Goal: Task Accomplishment & Management: Use online tool/utility

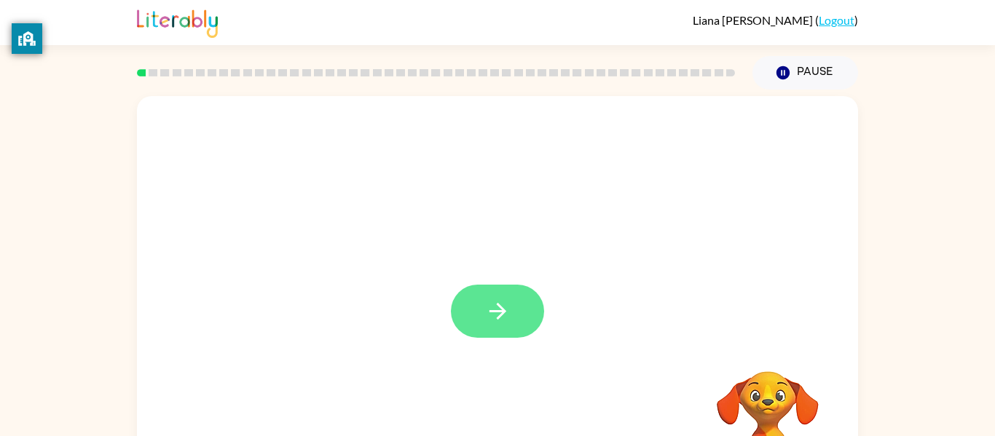
click at [489, 302] on icon "button" at bounding box center [497, 311] width 25 height 25
click at [489, 302] on div at bounding box center [463, 278] width 622 height 52
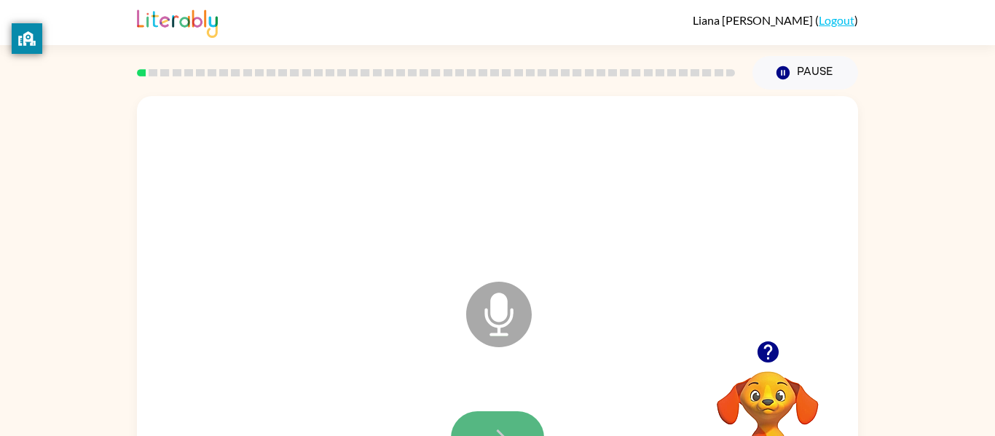
click at [490, 428] on icon "button" at bounding box center [497, 437] width 25 height 25
click at [507, 418] on button "button" at bounding box center [497, 438] width 93 height 53
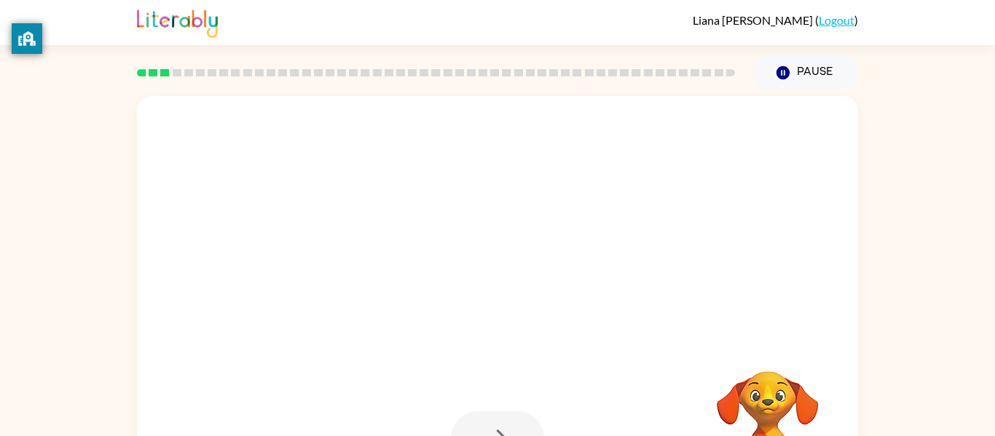
click at [527, 318] on div at bounding box center [497, 304] width 721 height 416
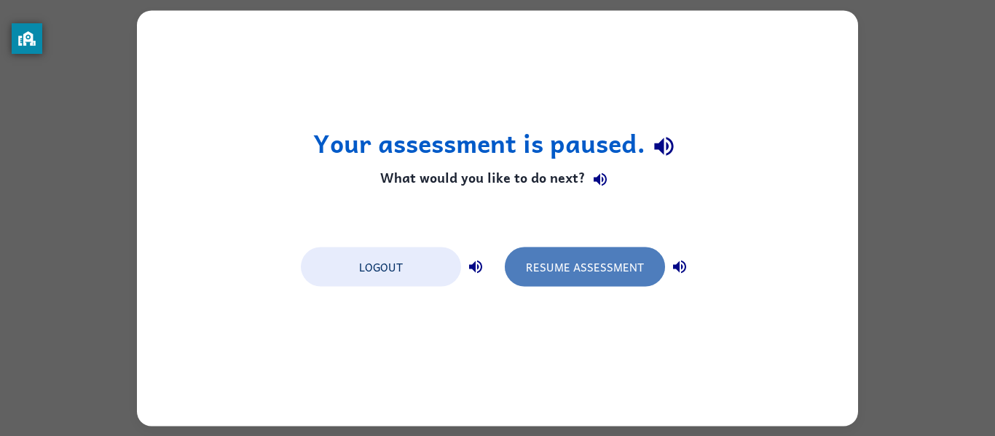
click at [607, 269] on button "Resume Assessment" at bounding box center [585, 266] width 160 height 39
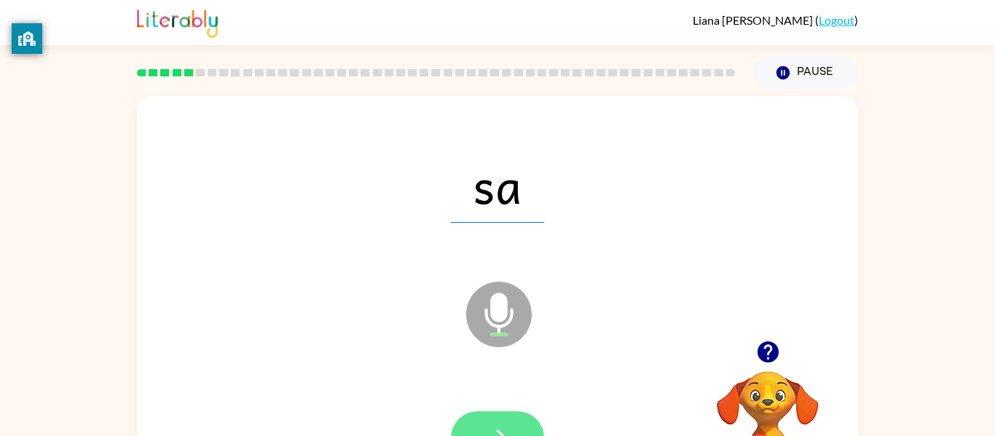
click at [504, 422] on button "button" at bounding box center [497, 438] width 93 height 53
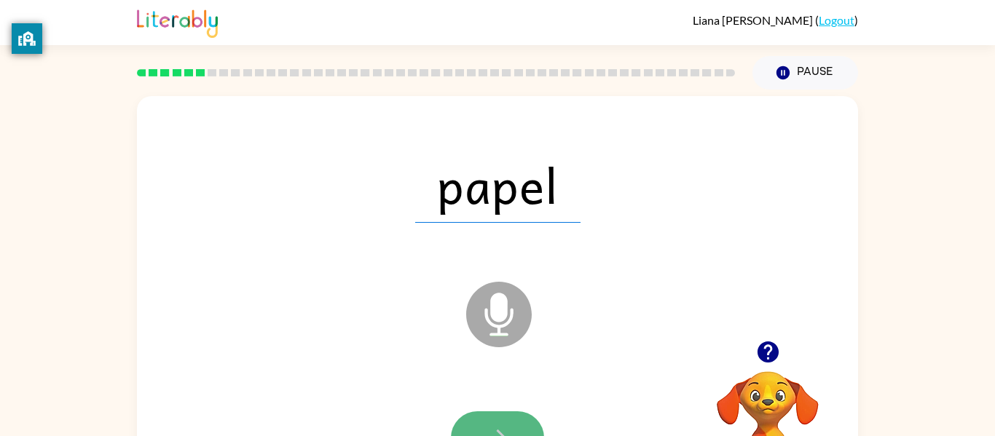
click at [493, 414] on button "button" at bounding box center [497, 438] width 93 height 53
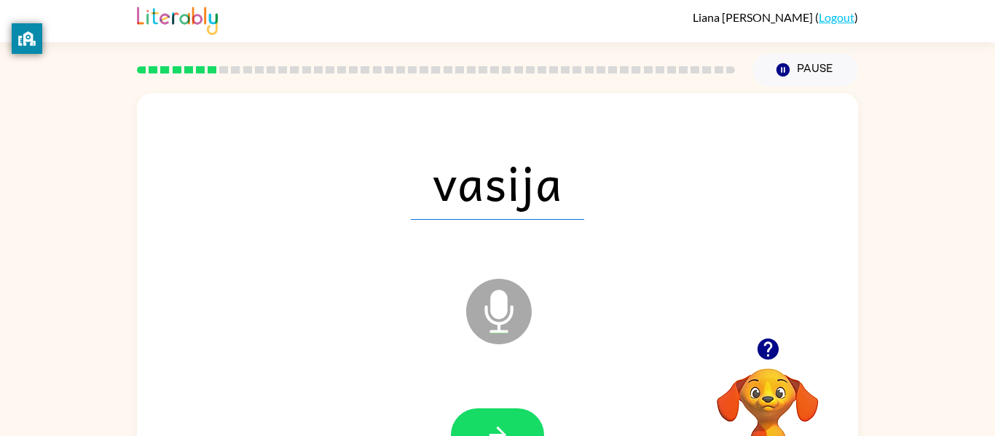
scroll to position [76, 0]
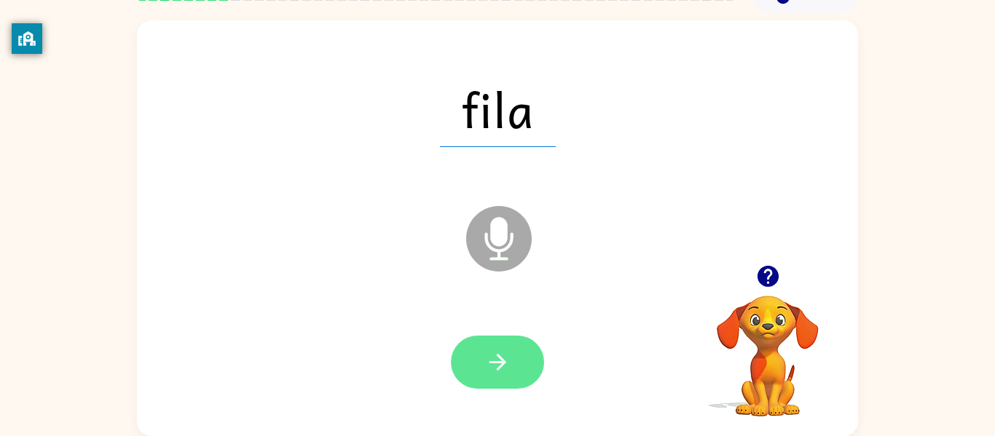
click at [533, 364] on button "button" at bounding box center [497, 362] width 93 height 53
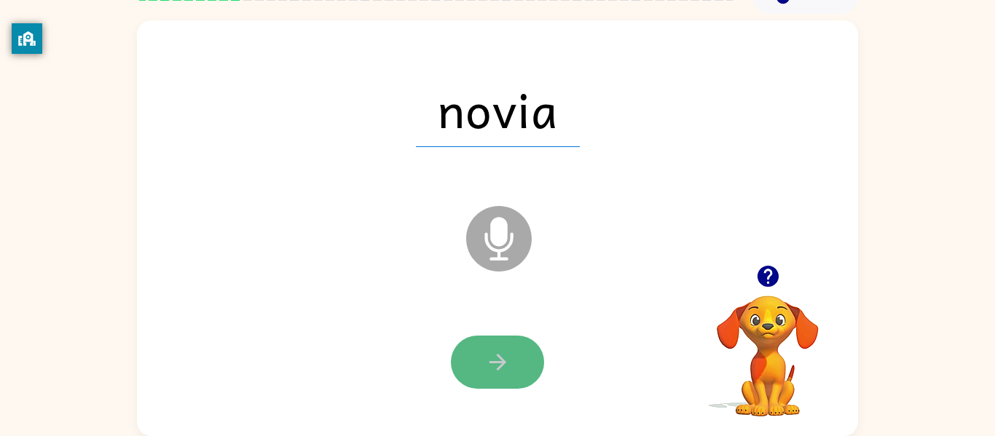
click at [495, 373] on icon "button" at bounding box center [497, 362] width 25 height 25
click at [495, 373] on div at bounding box center [497, 362] width 93 height 53
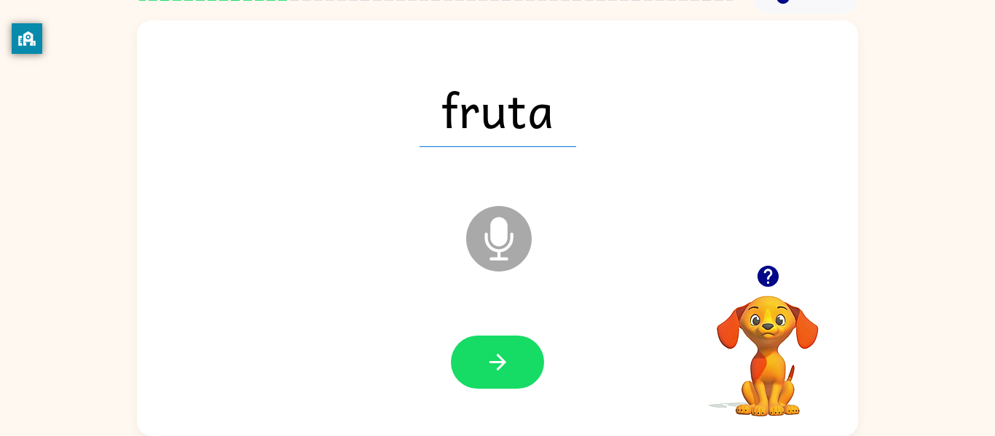
click at [766, 350] on video "Your browser must support playing .mp4 files to use Literably. Please try using…" at bounding box center [768, 346] width 146 height 146
click at [498, 353] on icon "button" at bounding box center [497, 362] width 25 height 25
click at [495, 336] on button "button" at bounding box center [497, 362] width 93 height 53
click at [495, 336] on div at bounding box center [497, 362] width 93 height 53
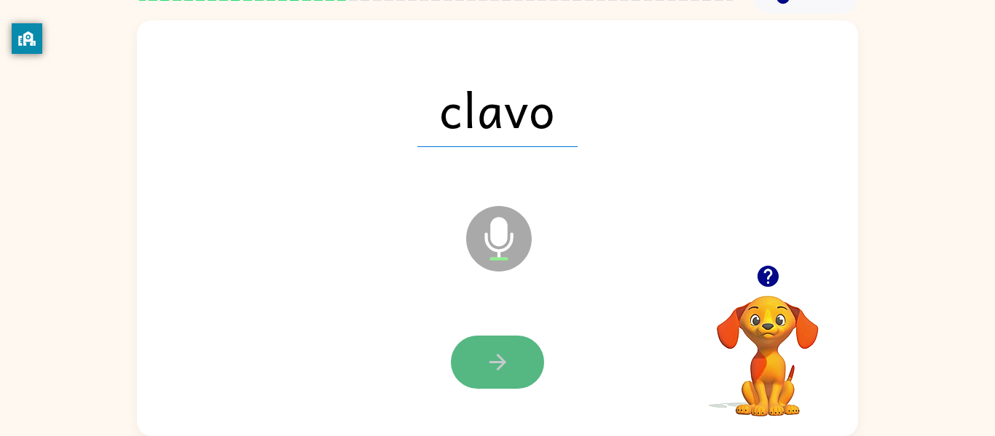
click at [498, 350] on icon "button" at bounding box center [497, 362] width 25 height 25
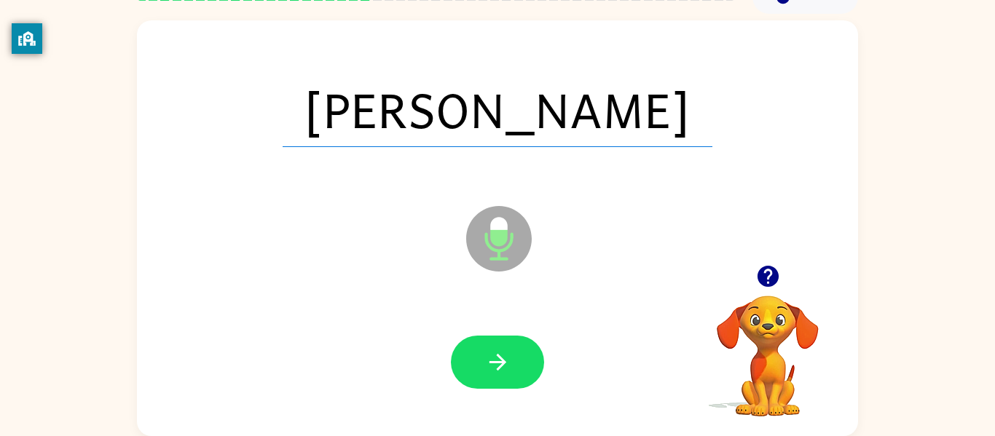
click at [498, 350] on icon "button" at bounding box center [497, 362] width 25 height 25
click at [498, 350] on div at bounding box center [497, 362] width 93 height 53
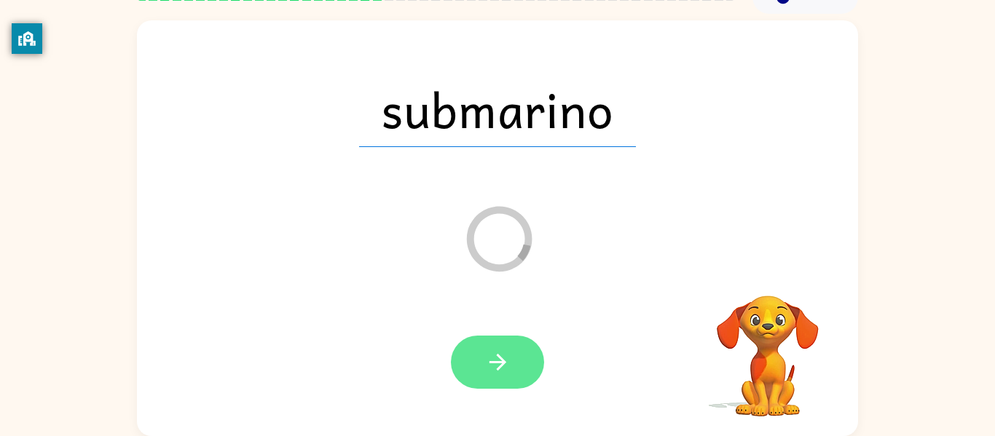
click at [502, 362] on icon "button" at bounding box center [497, 362] width 17 height 17
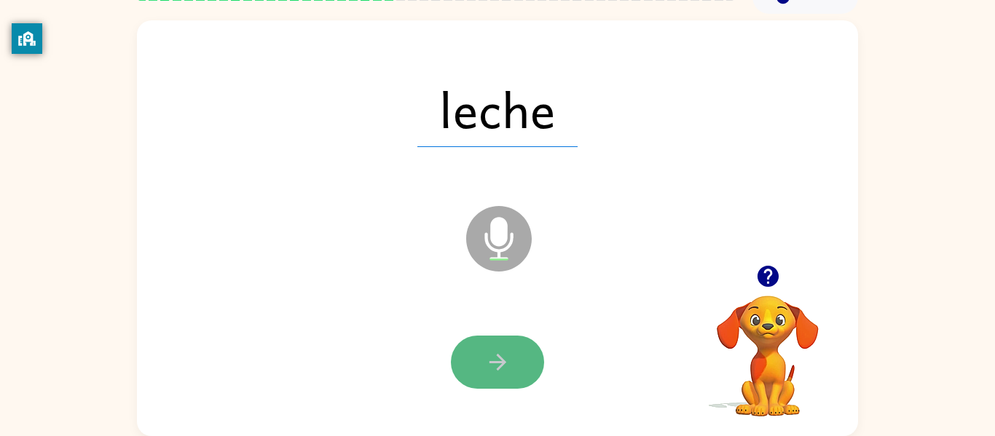
click at [504, 373] on icon "button" at bounding box center [497, 362] width 25 height 25
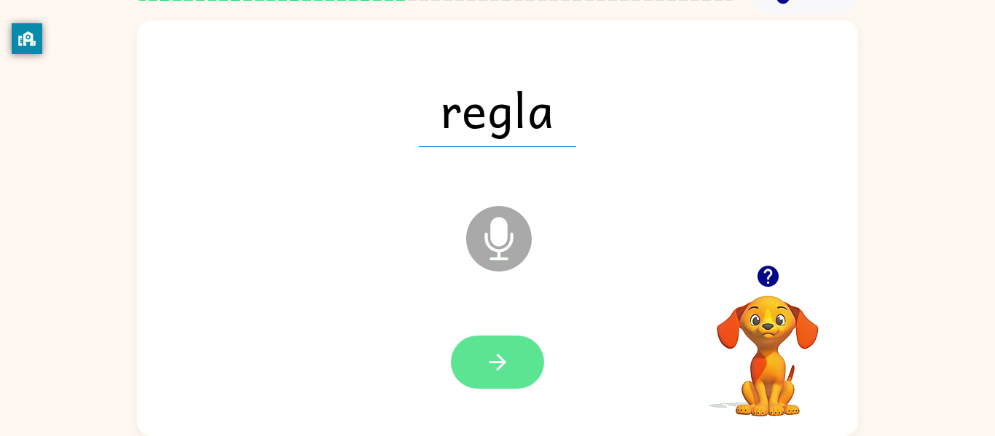
click at [504, 374] on icon "button" at bounding box center [497, 362] width 25 height 25
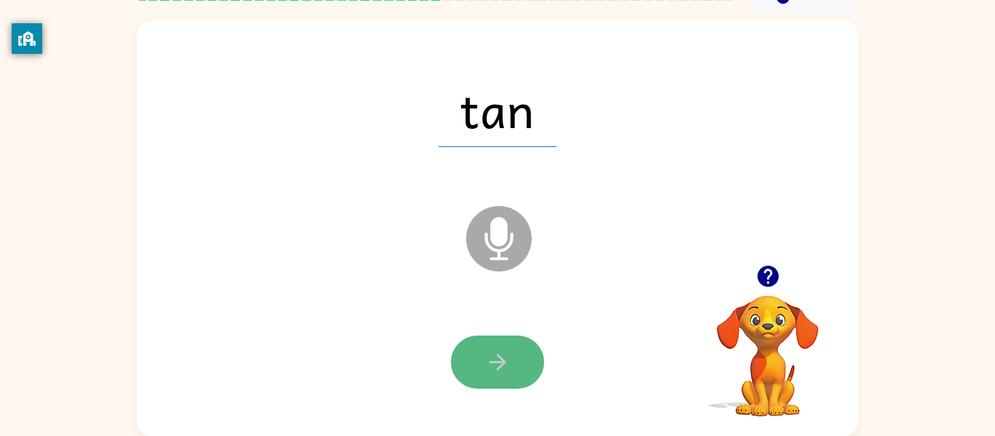
click at [506, 374] on icon "button" at bounding box center [497, 362] width 25 height 25
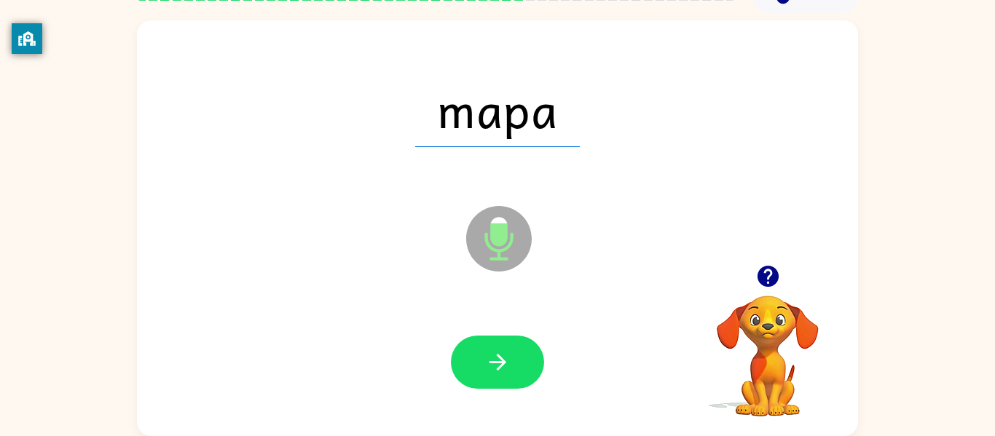
click at [506, 374] on icon "button" at bounding box center [497, 362] width 25 height 25
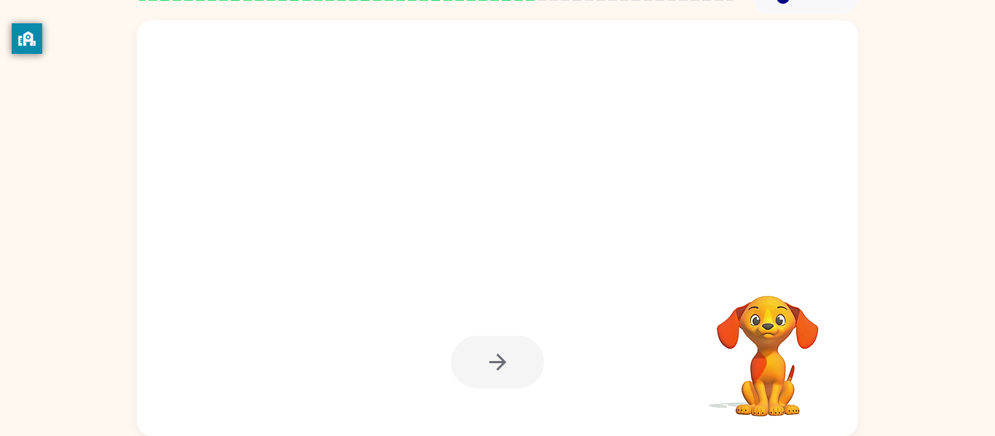
click at [506, 374] on div at bounding box center [497, 362] width 93 height 53
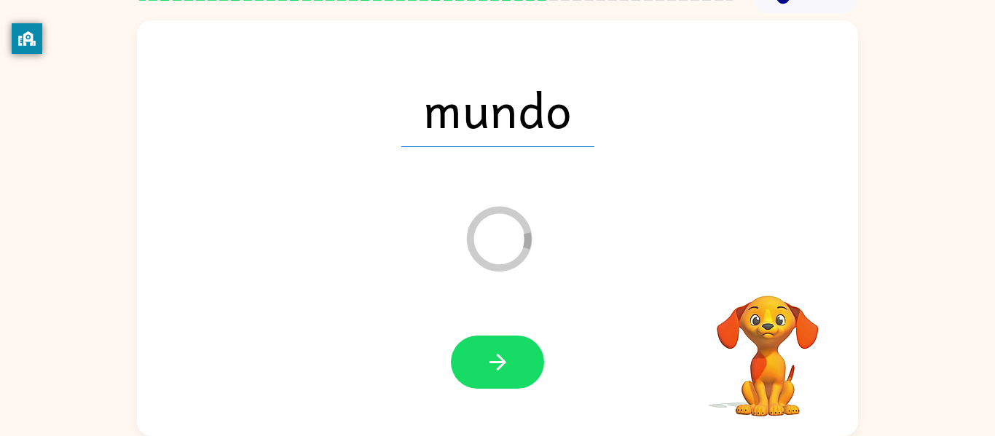
click at [510, 374] on button "button" at bounding box center [497, 362] width 93 height 53
click at [510, 374] on div at bounding box center [497, 362] width 93 height 53
click at [512, 362] on div at bounding box center [497, 362] width 93 height 53
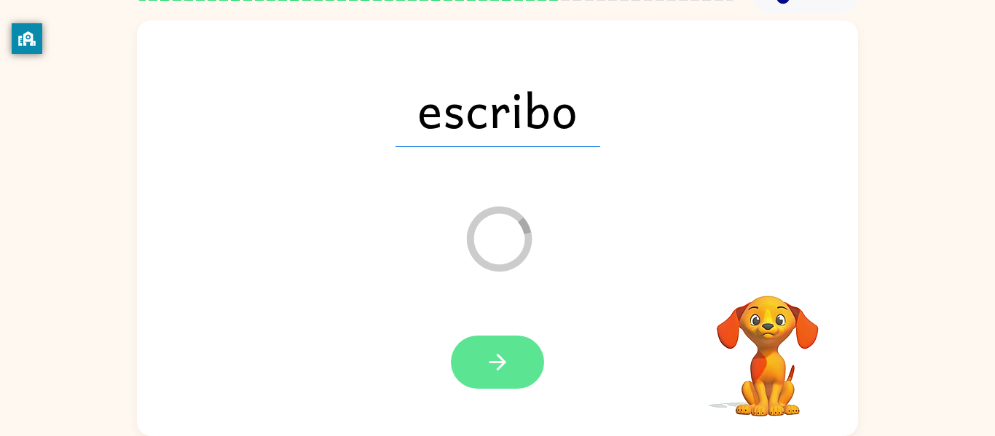
click at [512, 363] on button "button" at bounding box center [497, 362] width 93 height 53
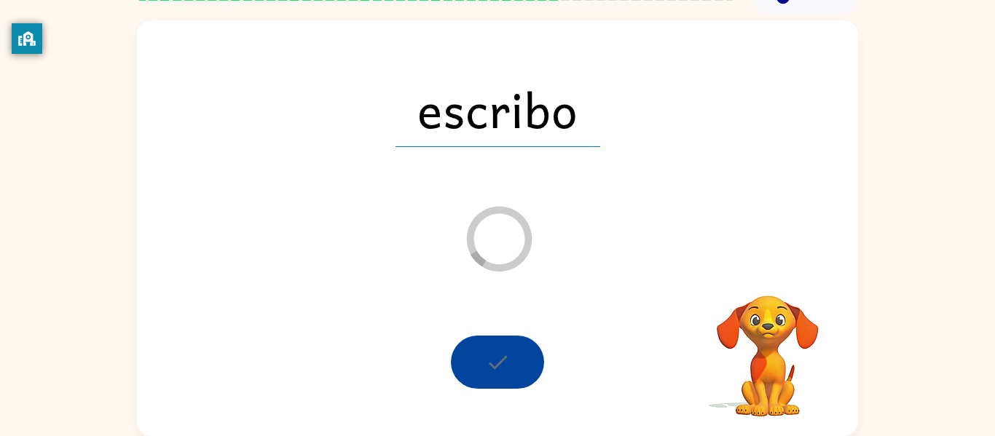
scroll to position [66, 0]
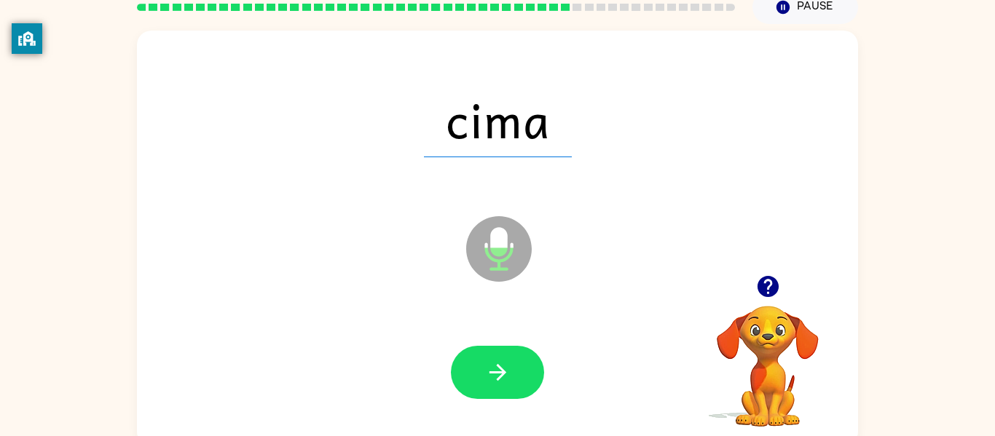
click at [124, 28] on div "cima Microphone The Microphone is here when it is your turn to talk Your browse…" at bounding box center [497, 235] width 995 height 422
drag, startPoint x: 511, startPoint y: 358, endPoint x: 514, endPoint y: 328, distance: 30.7
click at [514, 328] on div at bounding box center [498, 372] width 692 height 119
click at [493, 399] on div at bounding box center [498, 372] width 692 height 119
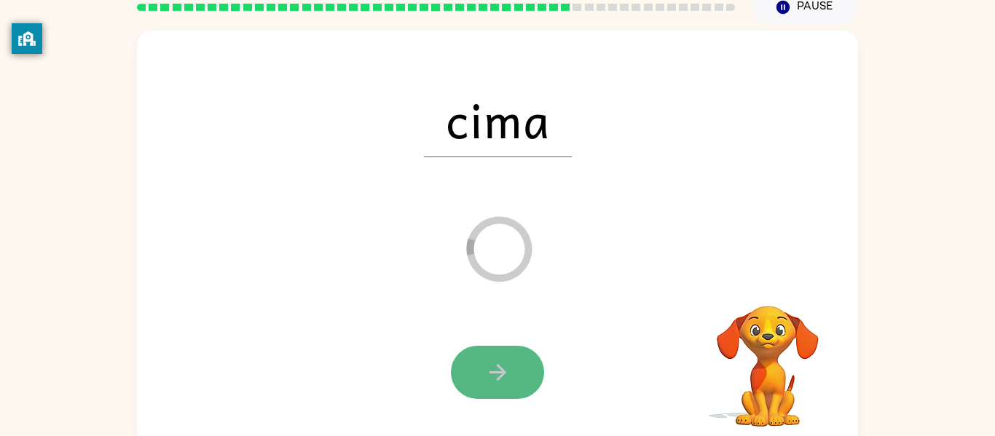
click at [504, 382] on icon "button" at bounding box center [497, 372] width 25 height 25
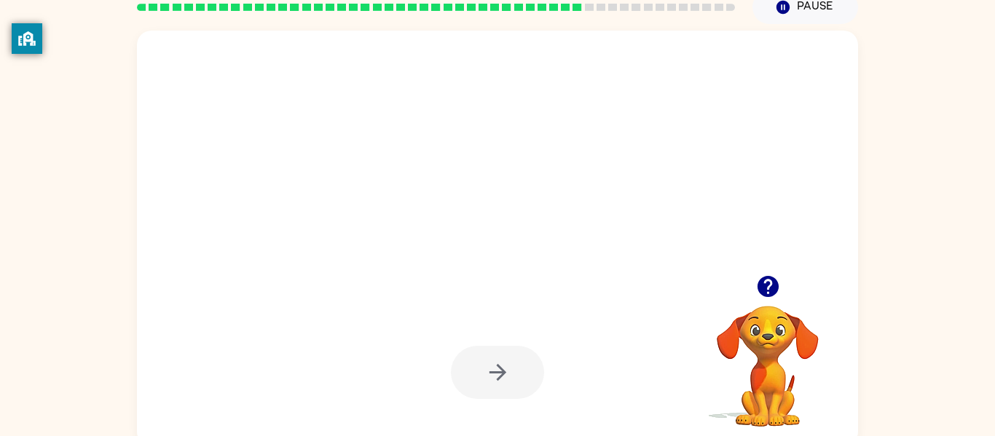
click at [504, 382] on div at bounding box center [497, 372] width 93 height 53
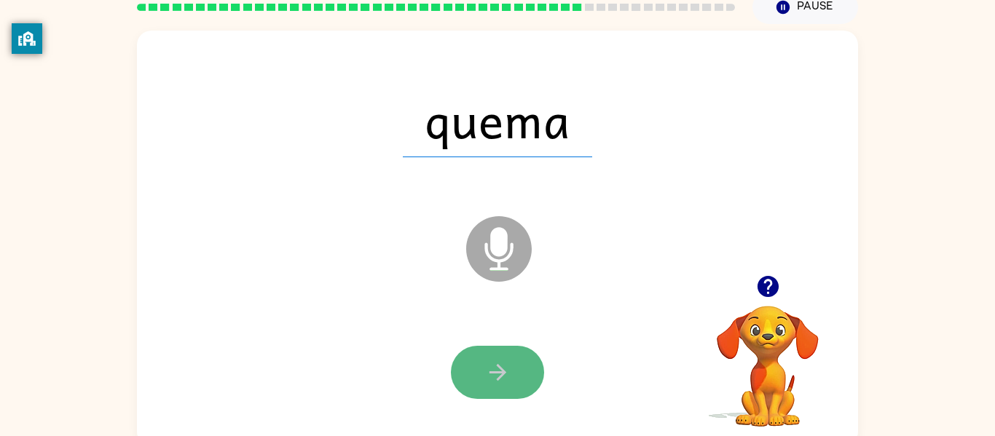
click at [498, 378] on icon "button" at bounding box center [497, 372] width 17 height 17
